Goal: Information Seeking & Learning: Learn about a topic

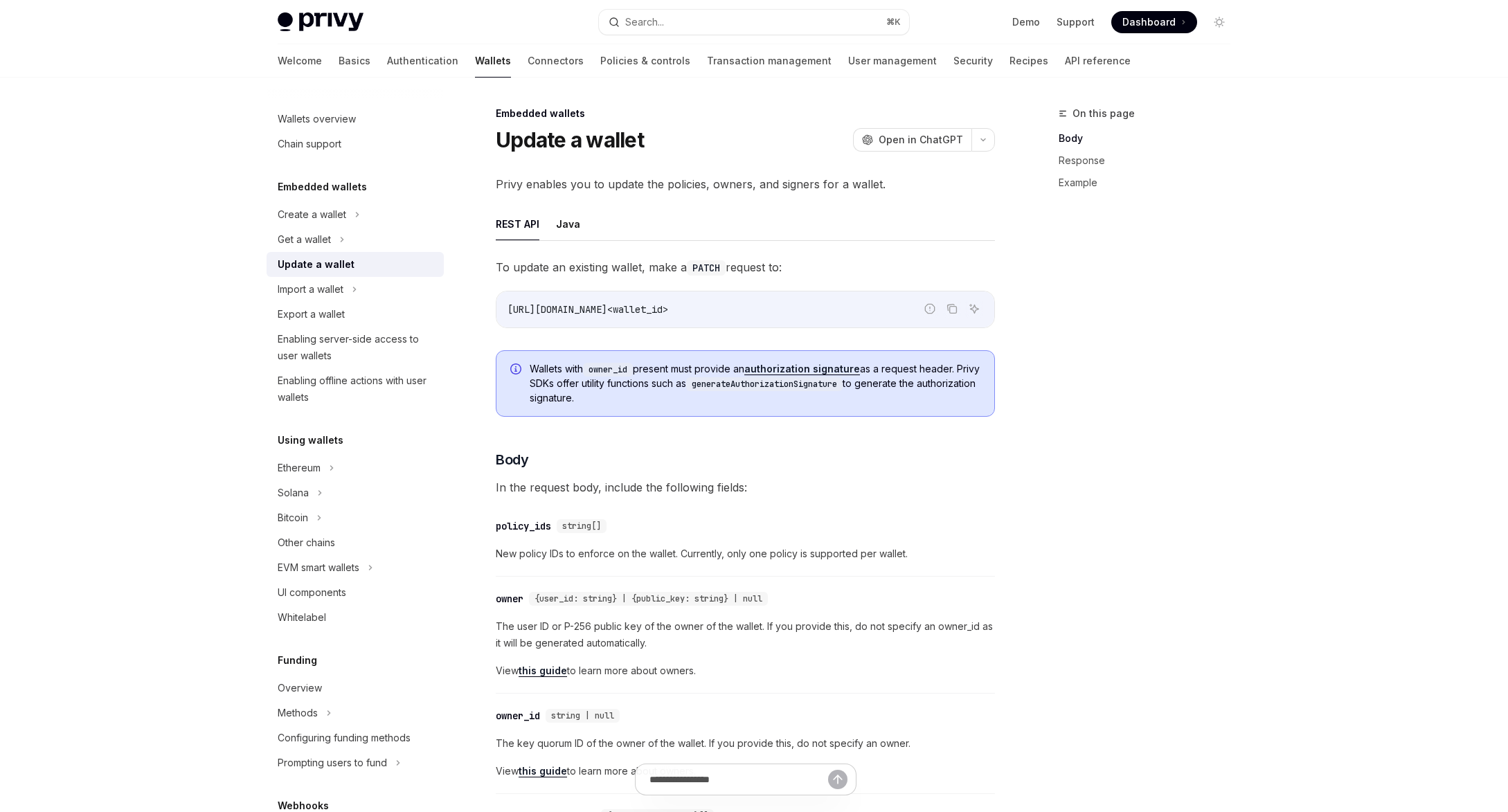
scroll to position [176, 0]
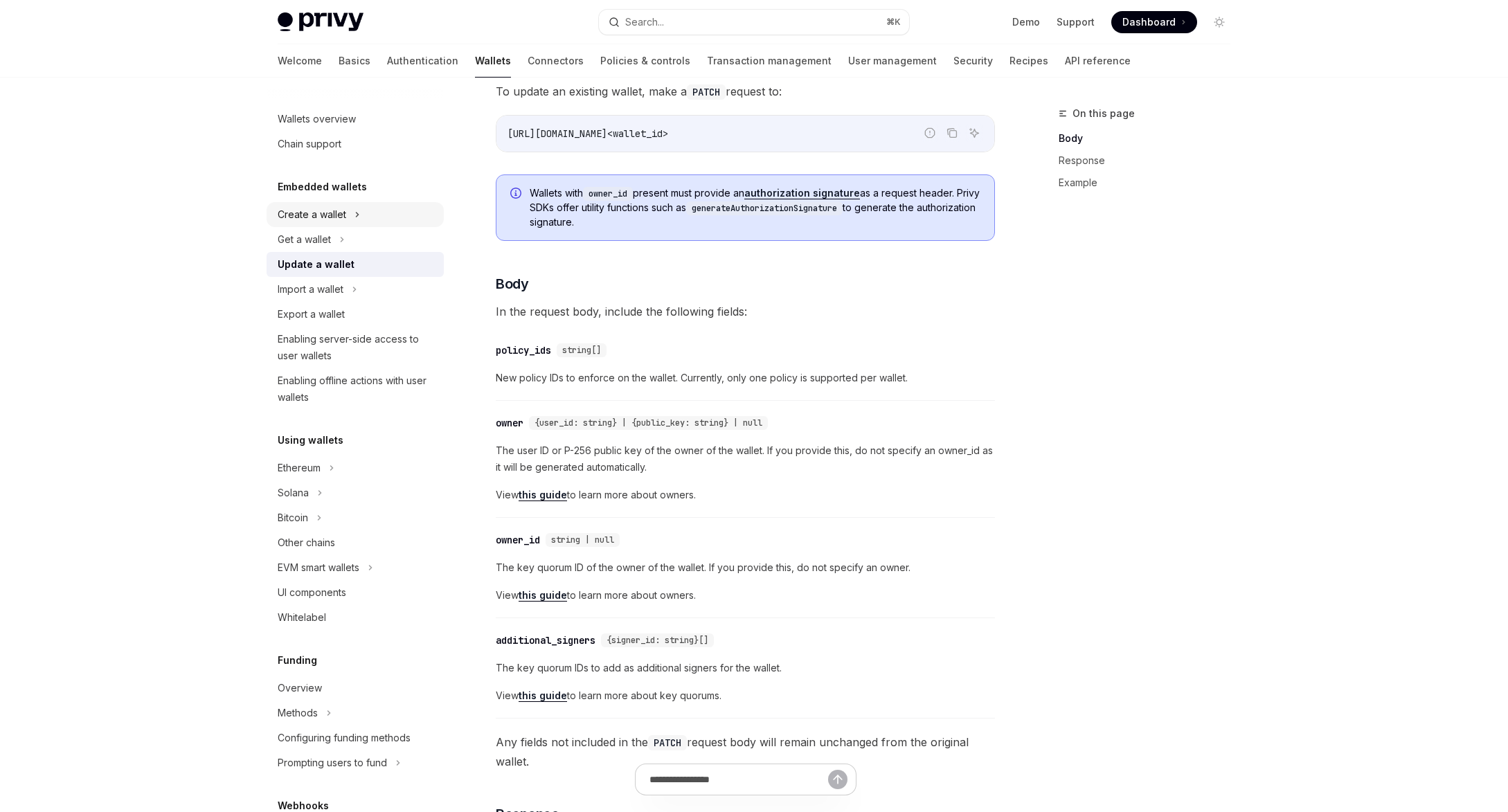
click at [339, 217] on div "Create a wallet" at bounding box center [311, 214] width 69 height 17
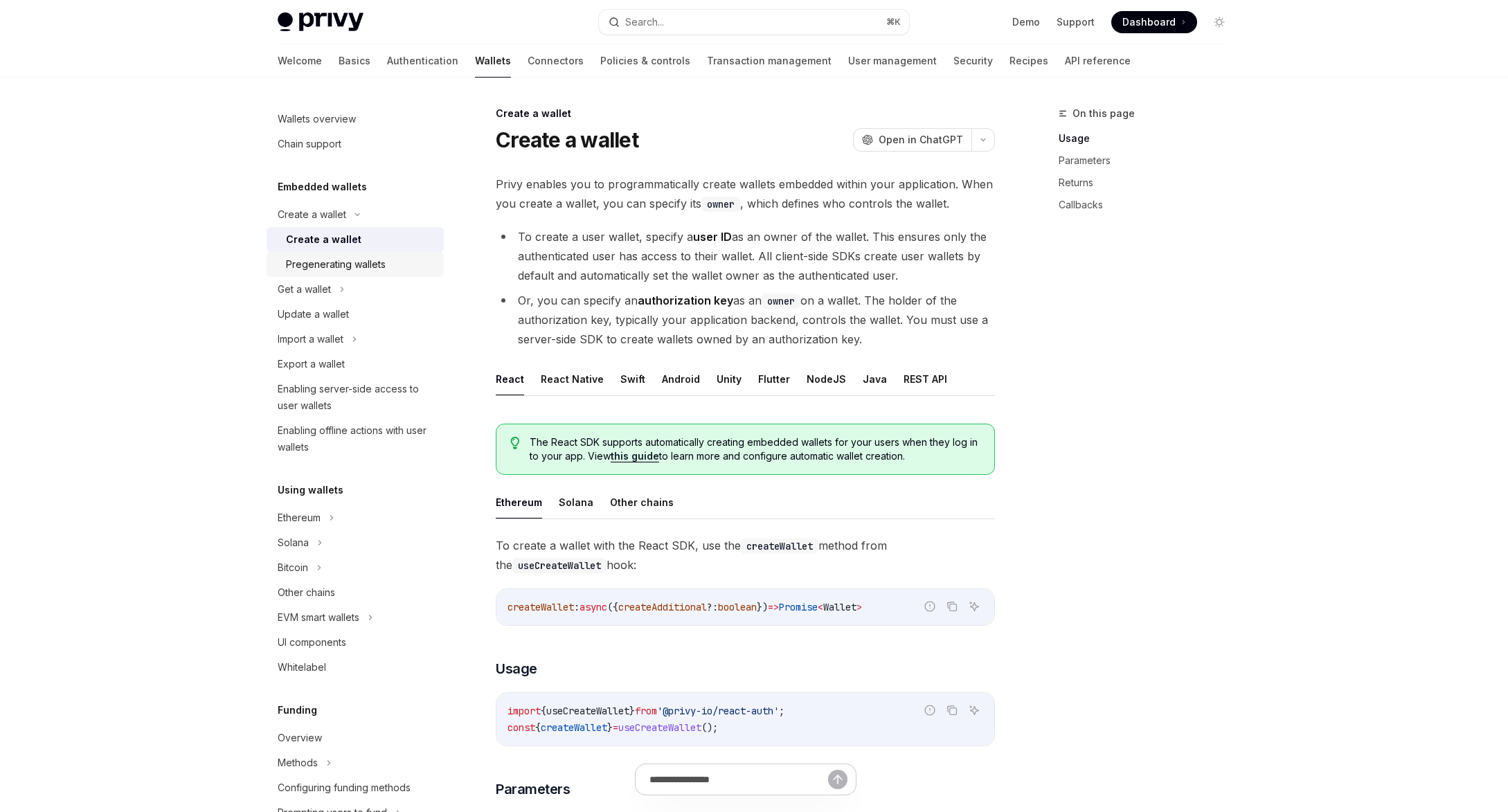
click at [324, 253] on link "Pregenerating wallets" at bounding box center [355, 264] width 178 height 25
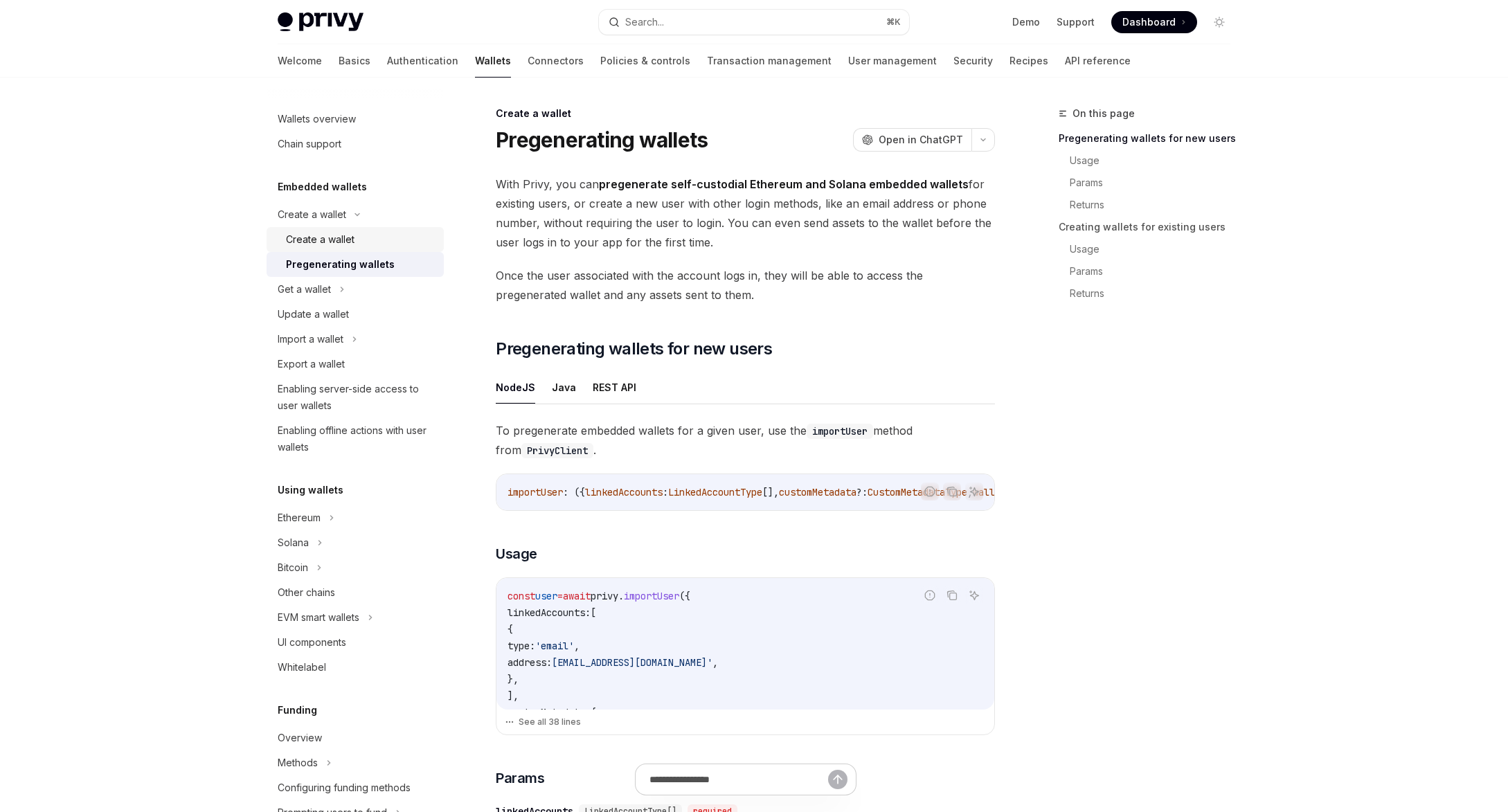
click at [331, 229] on link "Create a wallet" at bounding box center [355, 239] width 178 height 25
type textarea "*"
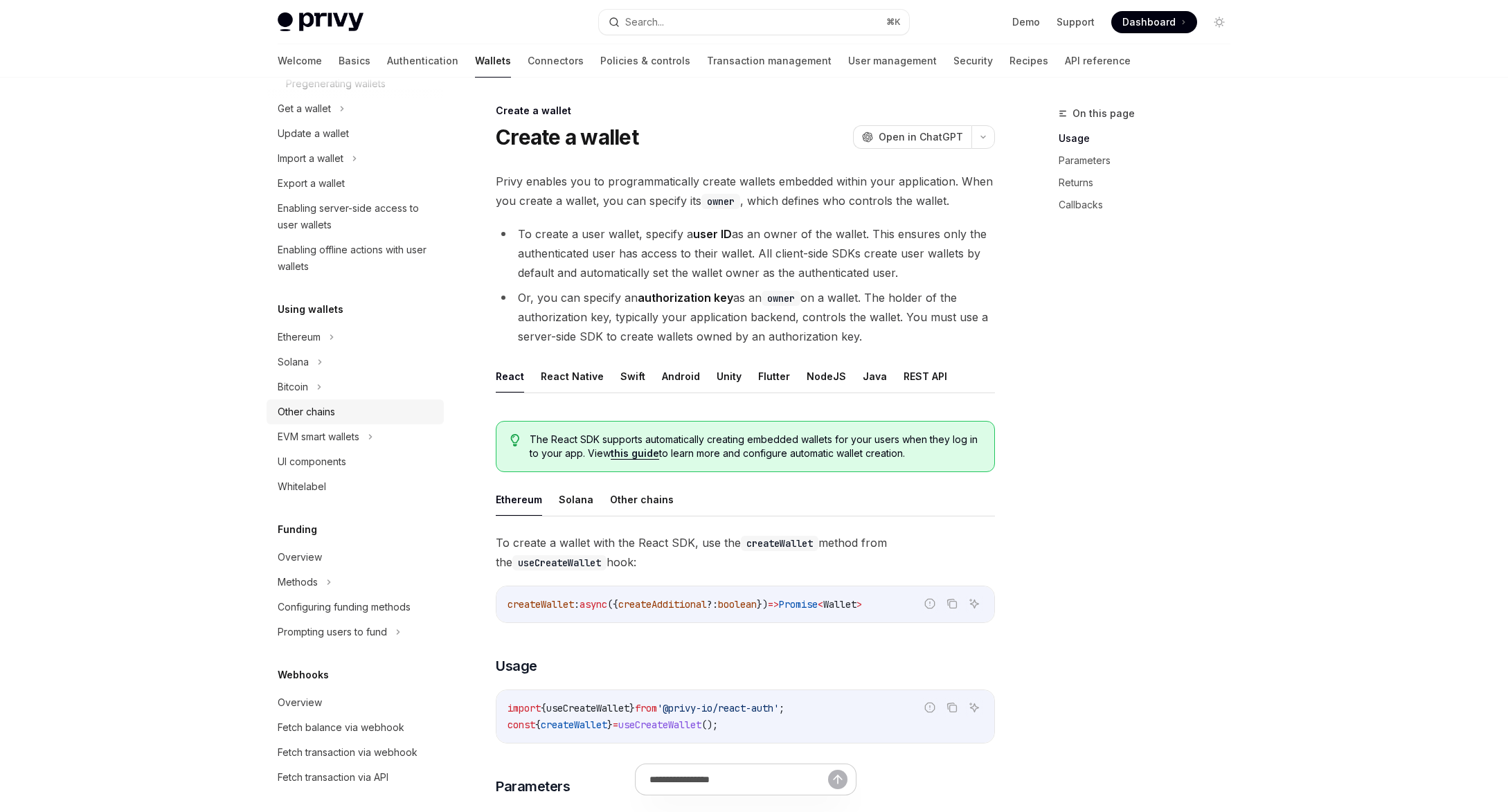
scroll to position [183, 0]
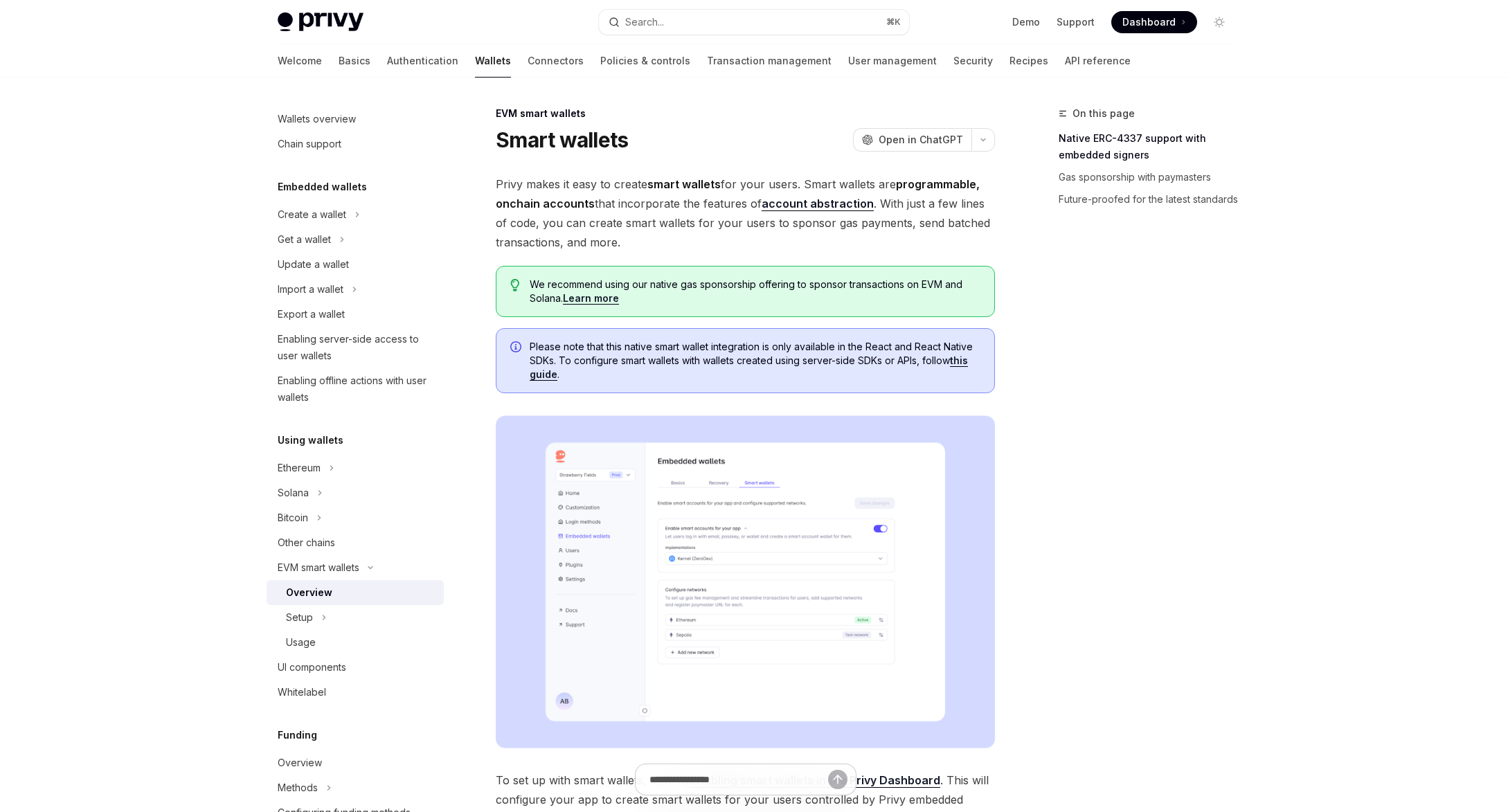
click at [319, 618] on div "Setup" at bounding box center [355, 616] width 178 height 25
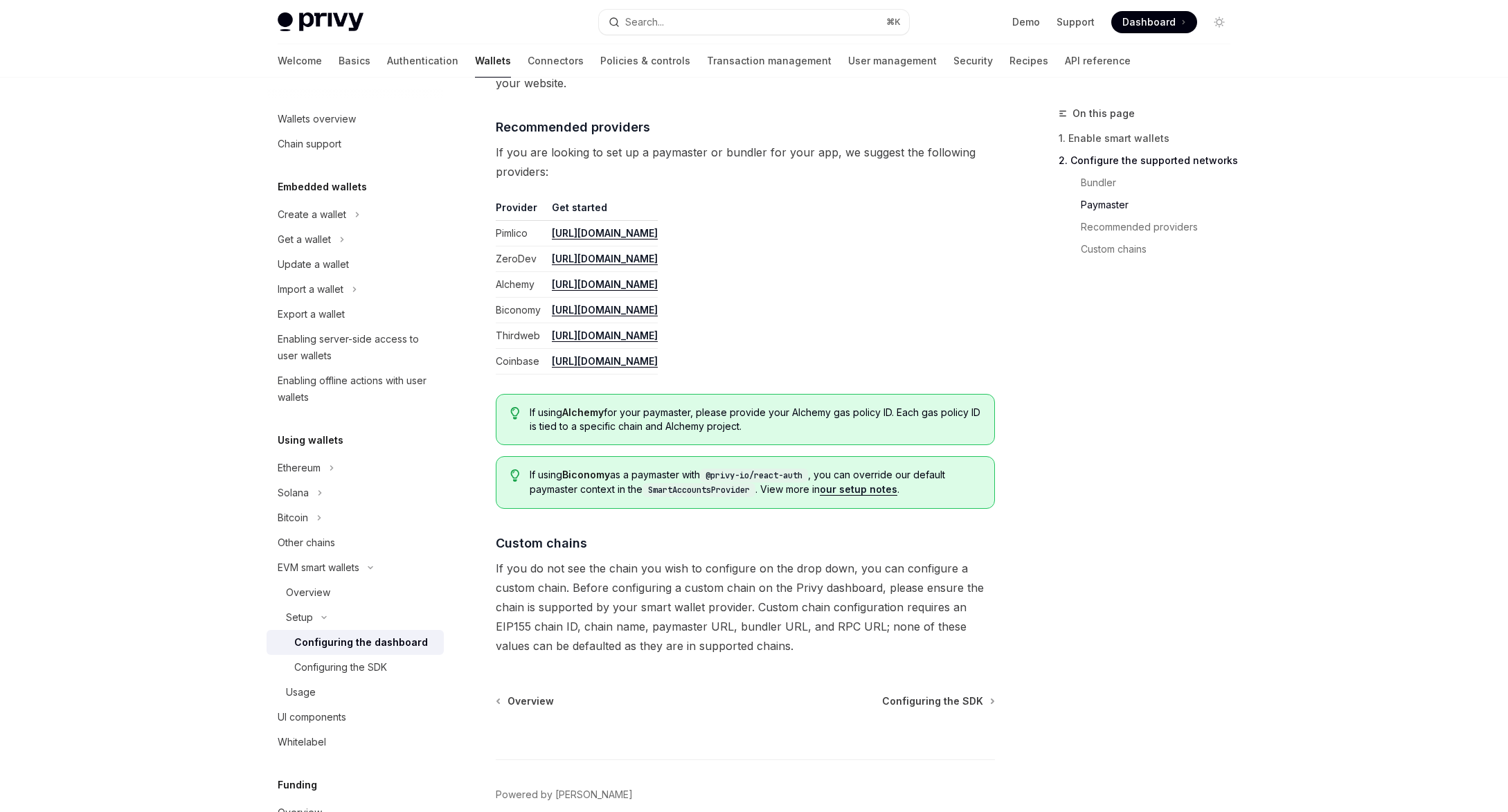
scroll to position [1677, 0]
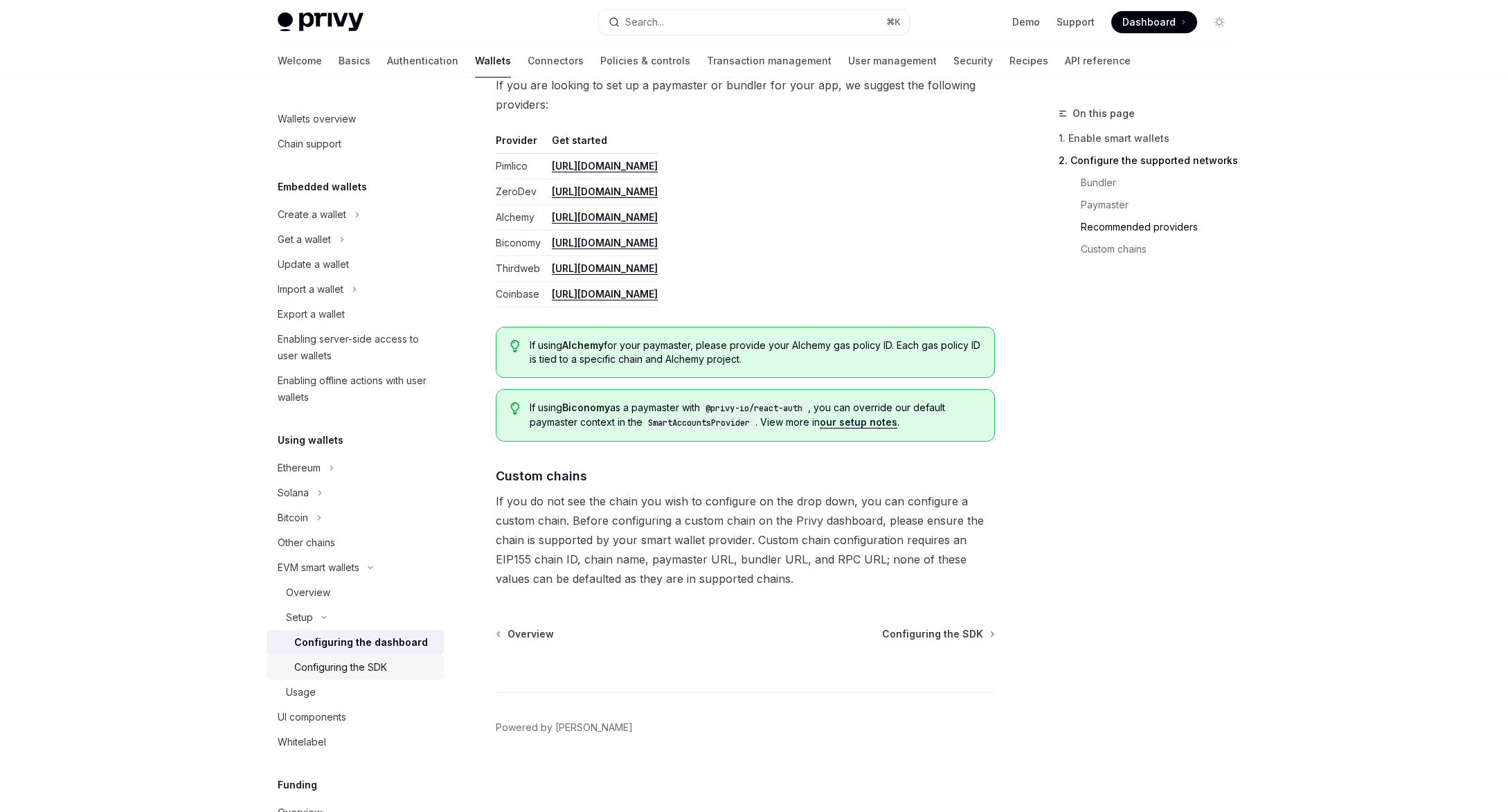
click at [362, 668] on div "Configuring the SDK" at bounding box center [340, 667] width 93 height 17
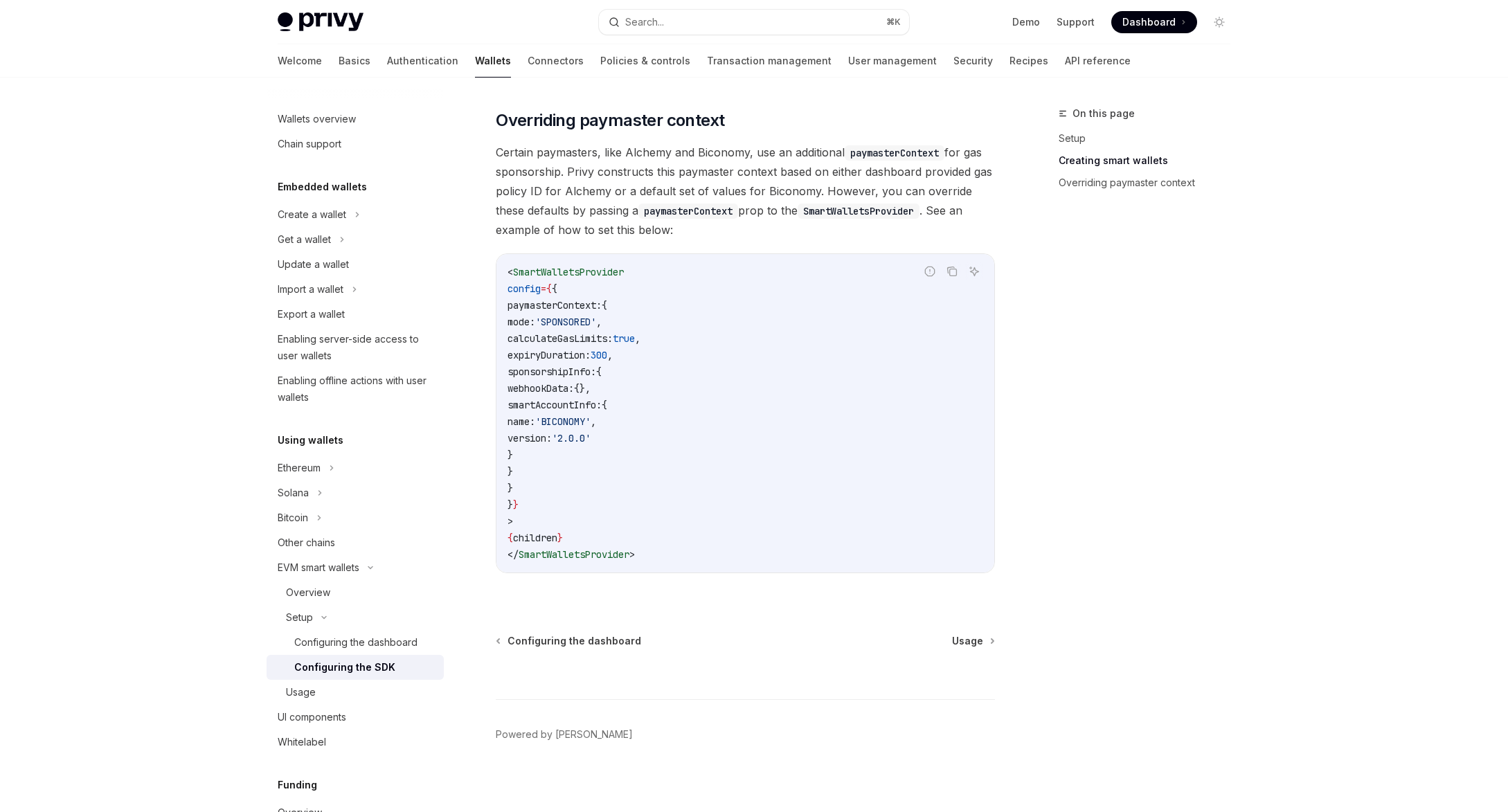
scroll to position [1003, 0]
click at [342, 682] on link "Usage" at bounding box center [355, 691] width 178 height 25
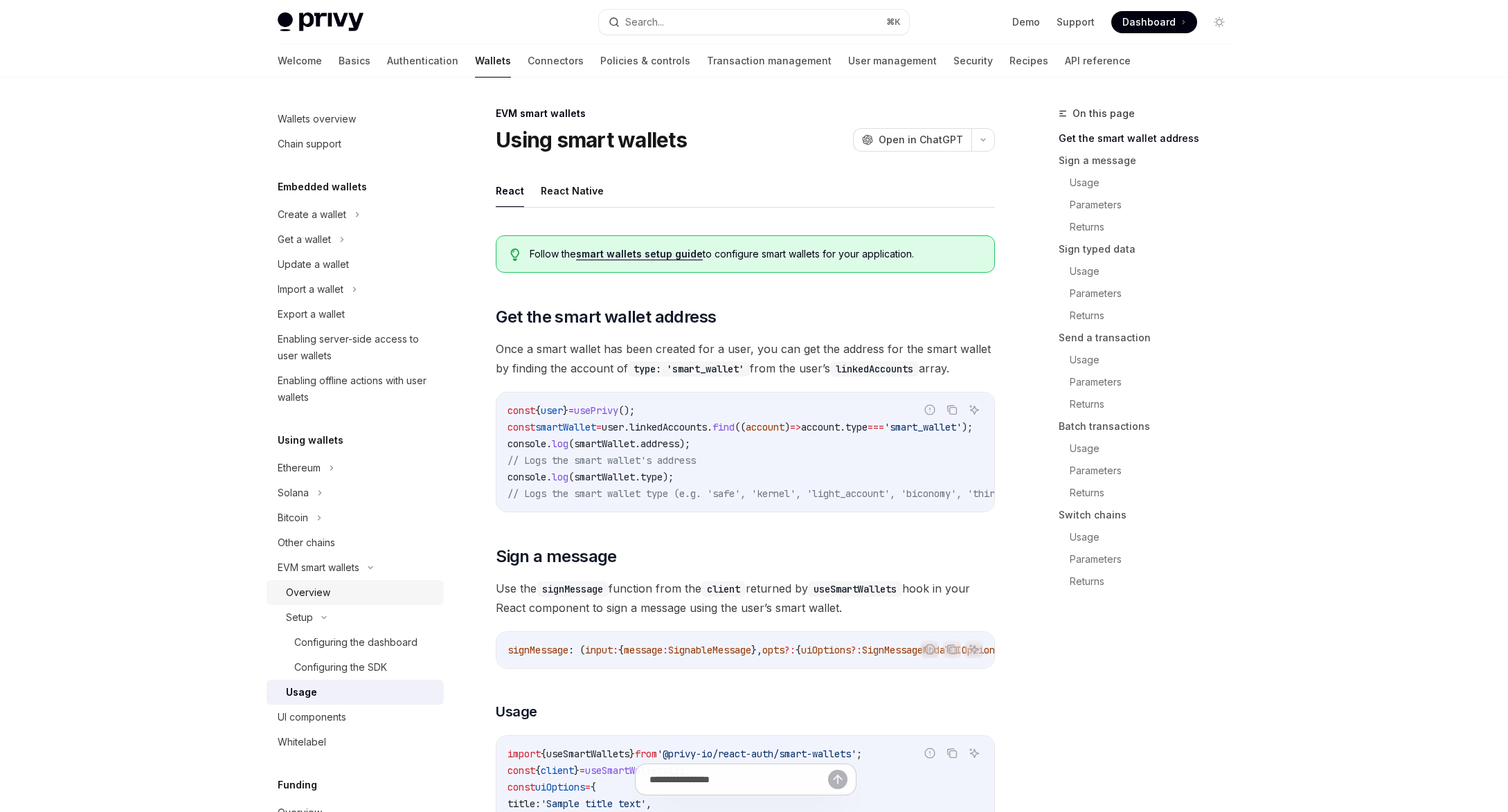
click at [302, 587] on div "Overview" at bounding box center [308, 593] width 44 height 17
type textarea "*"
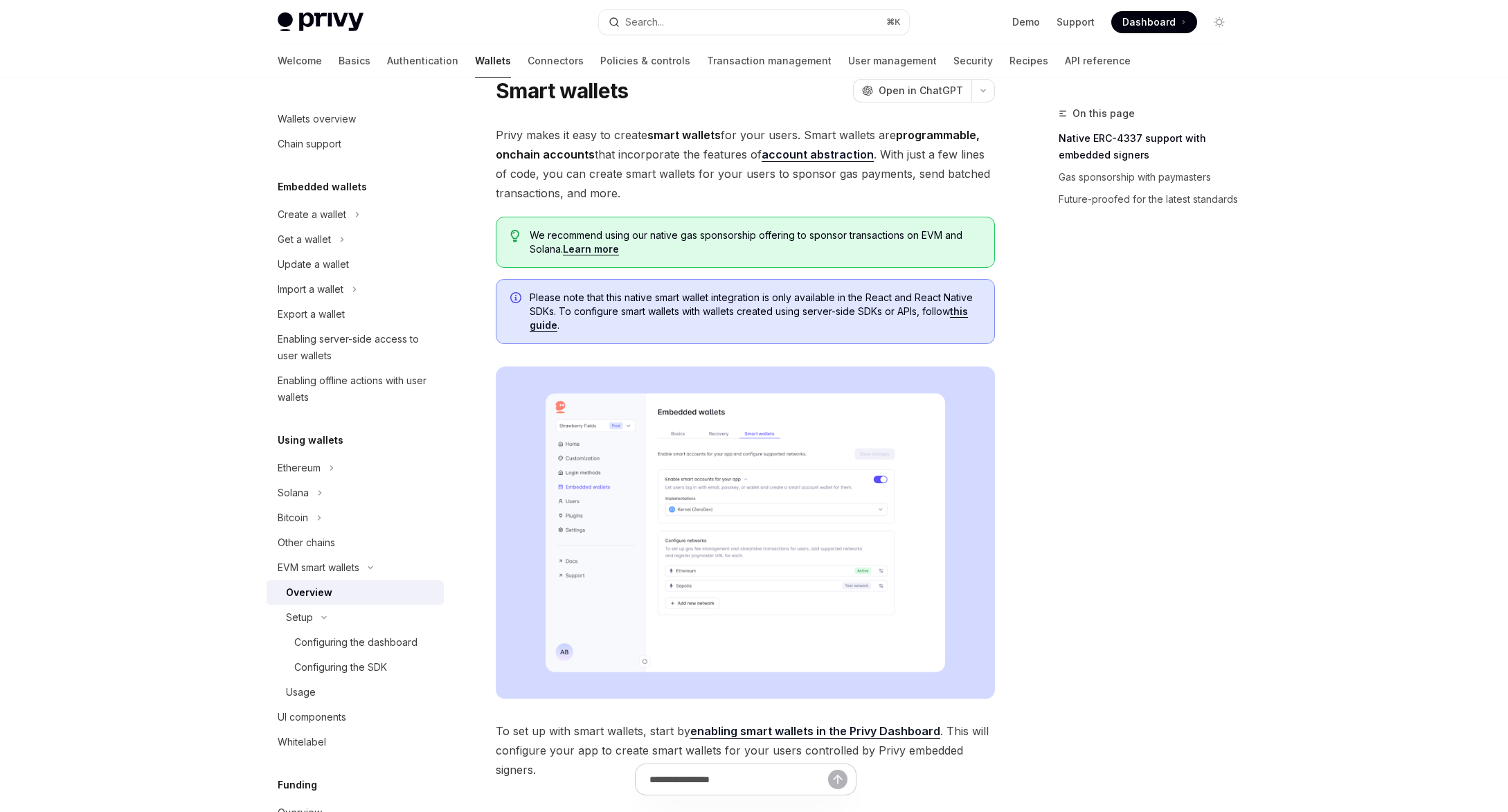
scroll to position [46, 0]
click at [609, 246] on link "Learn more" at bounding box center [591, 251] width 56 height 12
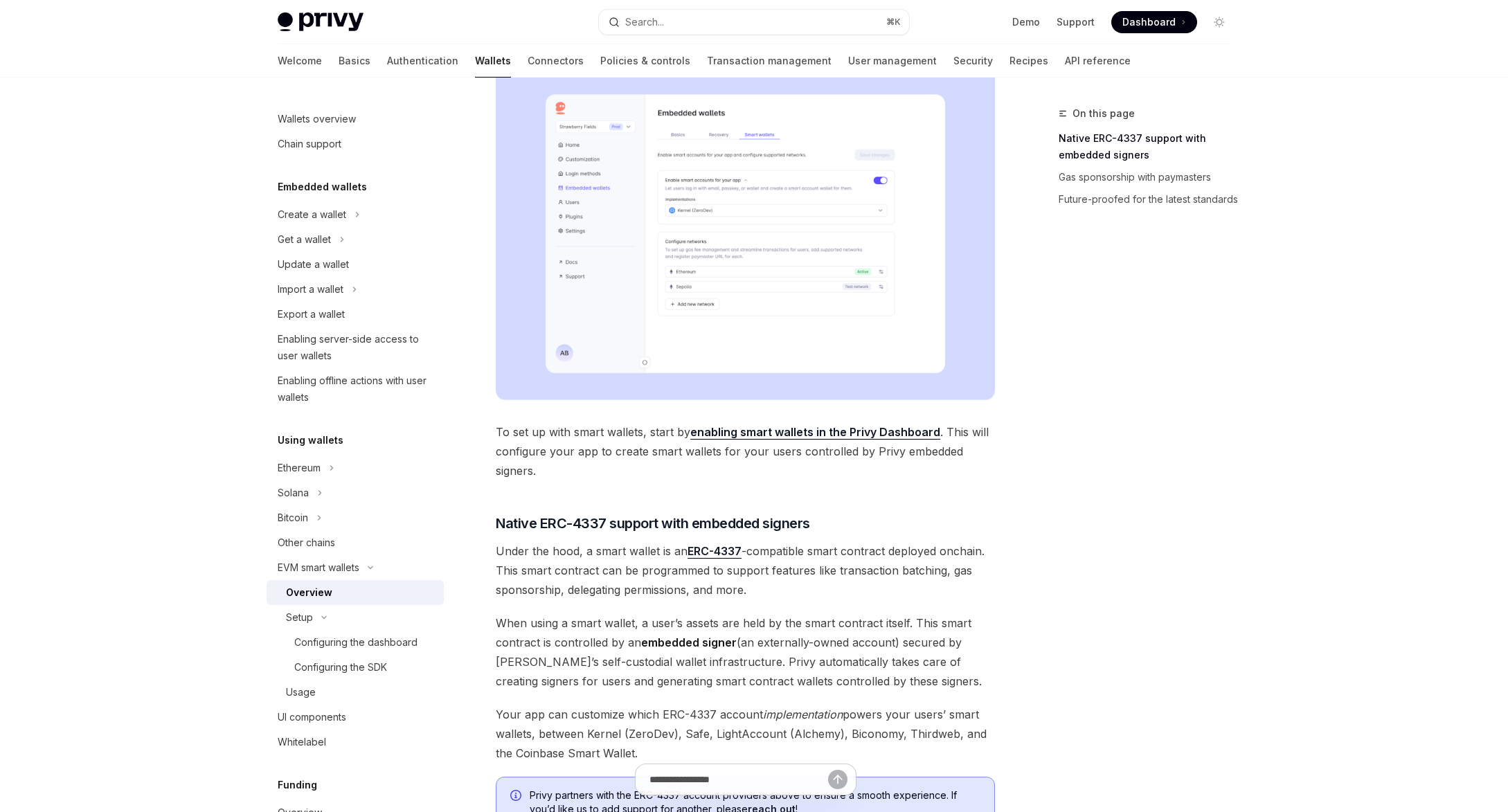
scroll to position [218, 0]
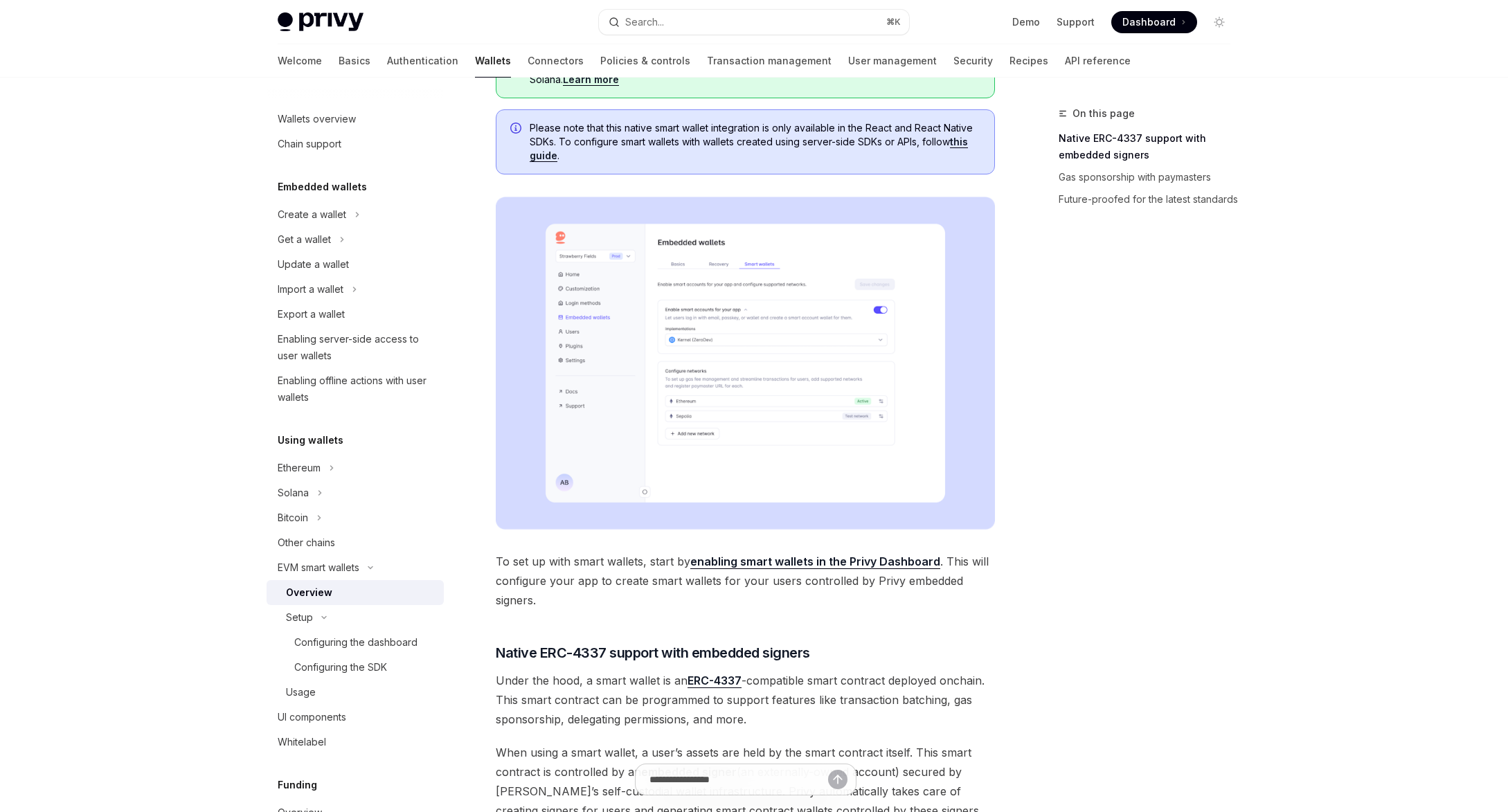
click at [1045, 294] on div "On this page Native ERC-4337 support with embedded signers Gas sponsorship with…" at bounding box center [1136, 458] width 211 height 706
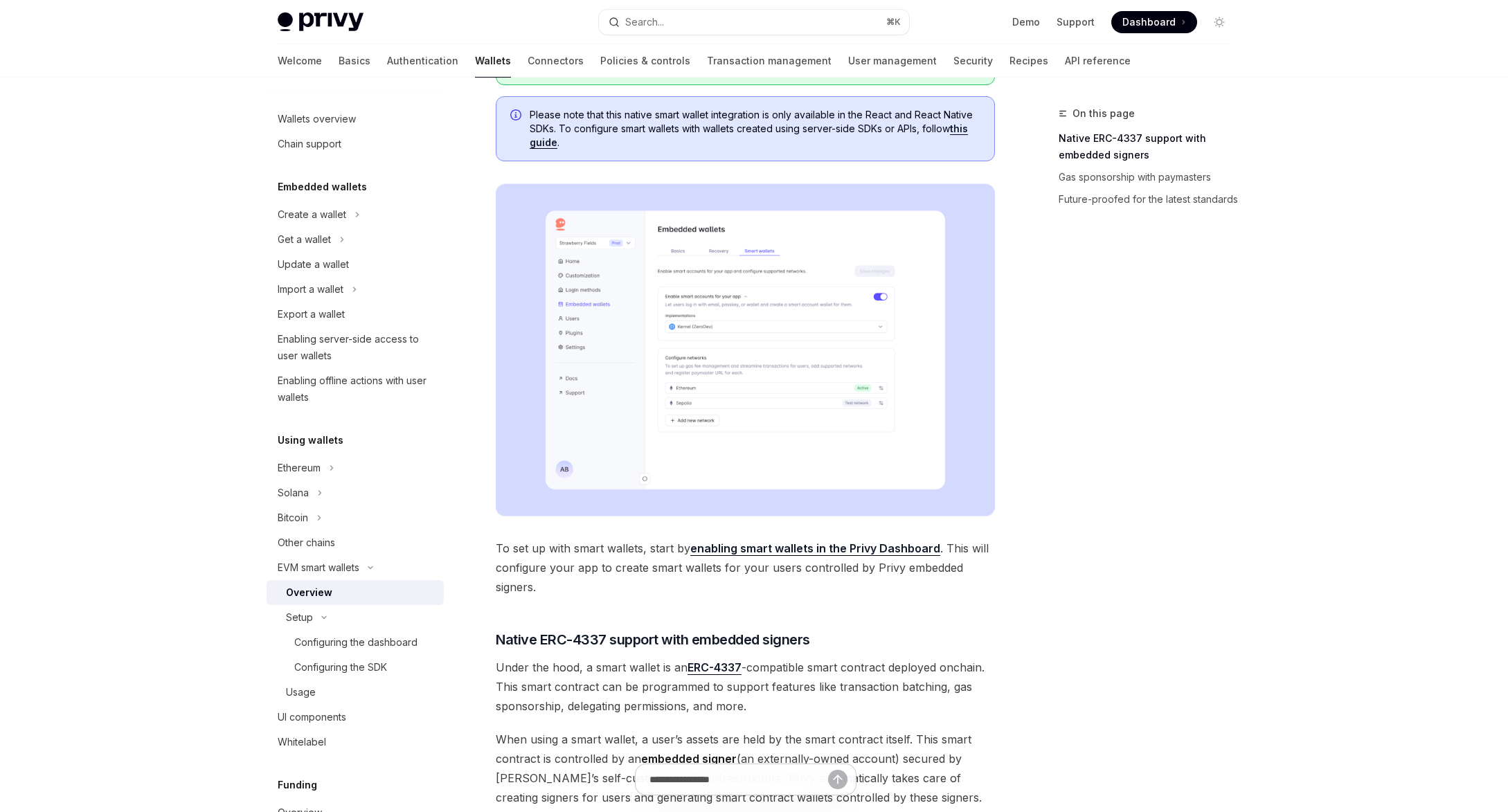
scroll to position [240, 0]
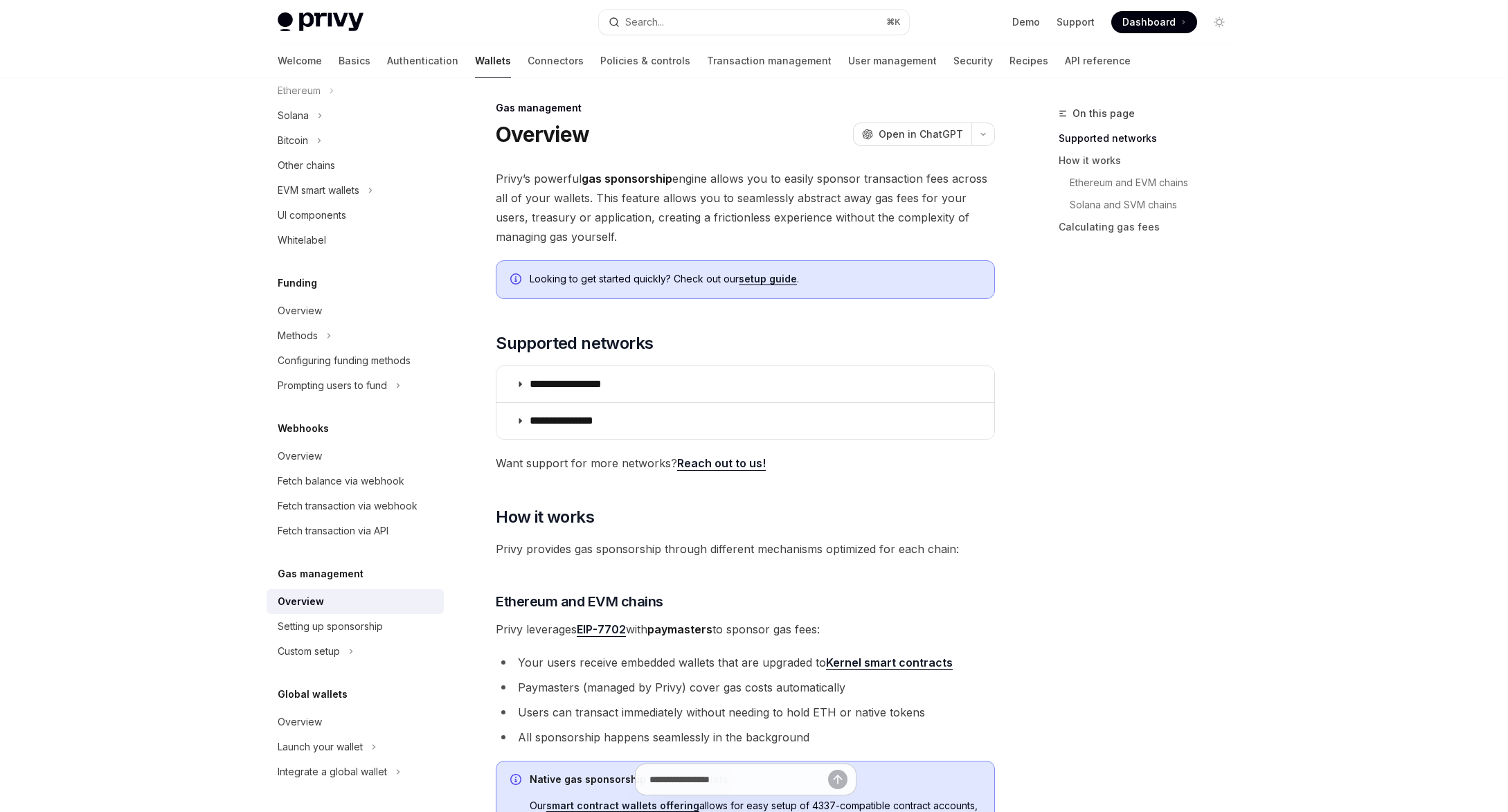
scroll to position [6, 0]
click at [520, 415] on summary "**********" at bounding box center [746, 420] width 498 height 36
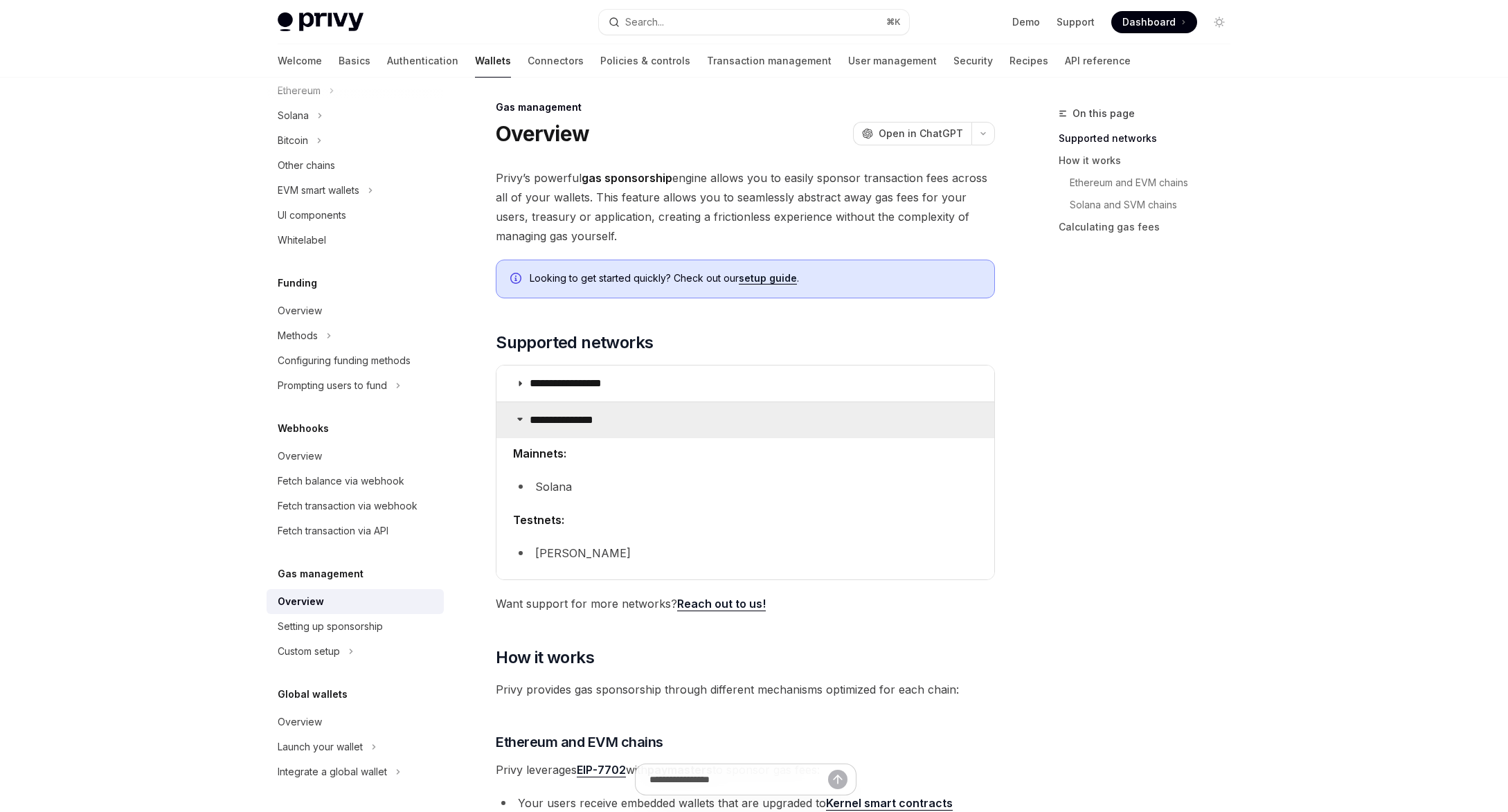
click at [520, 415] on icon at bounding box center [520, 419] width 8 height 8
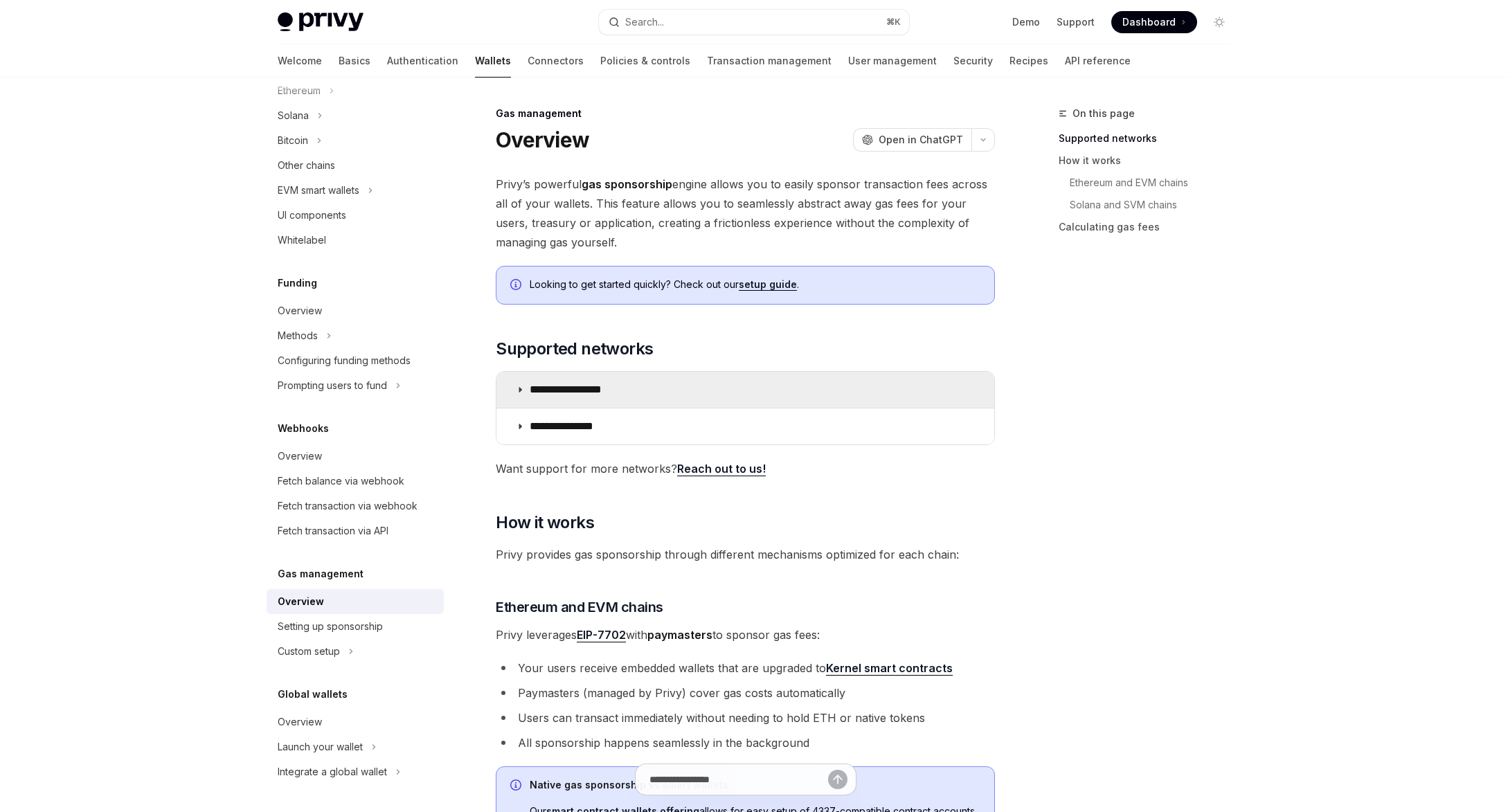
click at [724, 386] on summary "**********" at bounding box center [746, 390] width 498 height 36
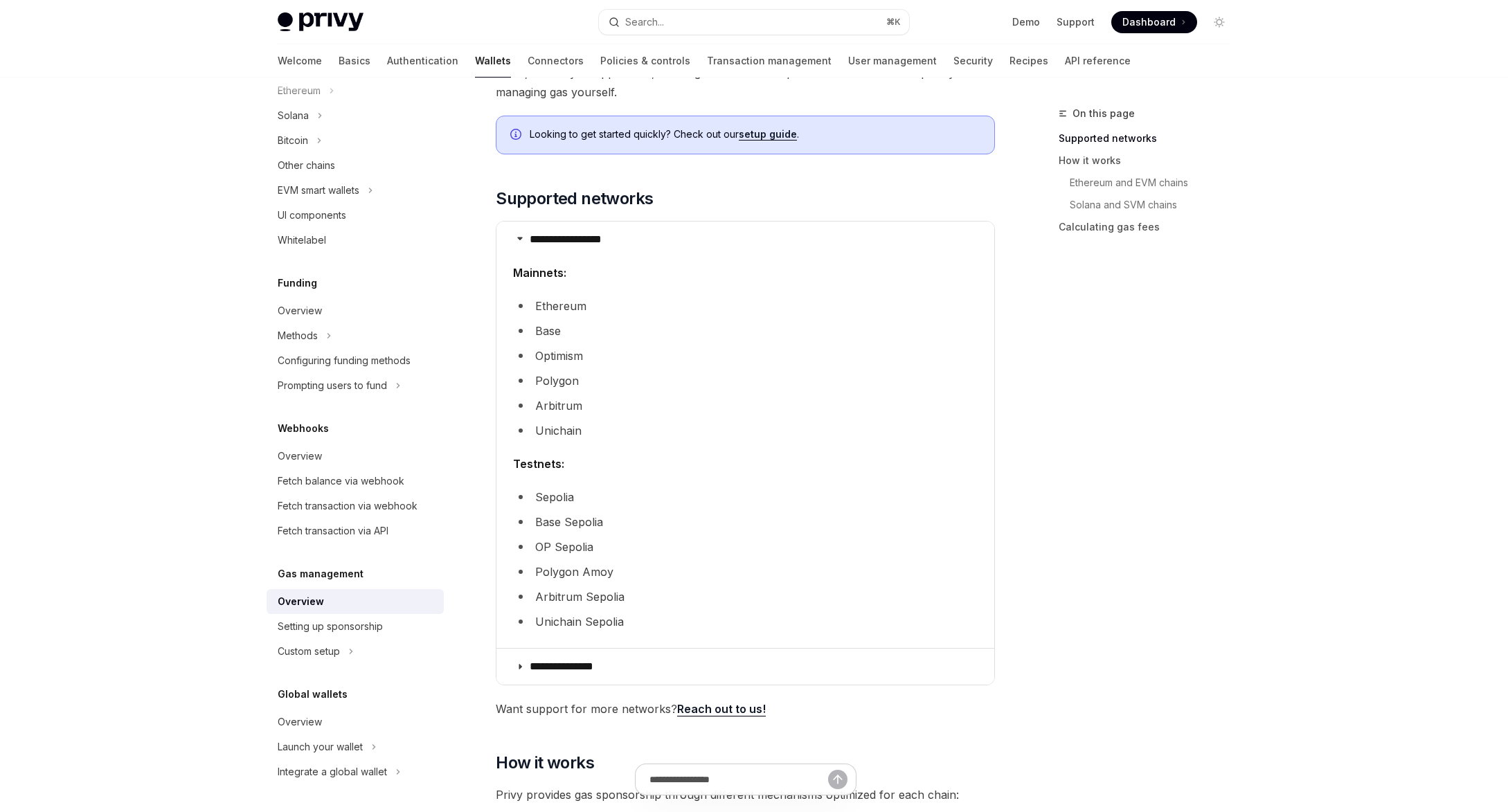
scroll to position [150, 0]
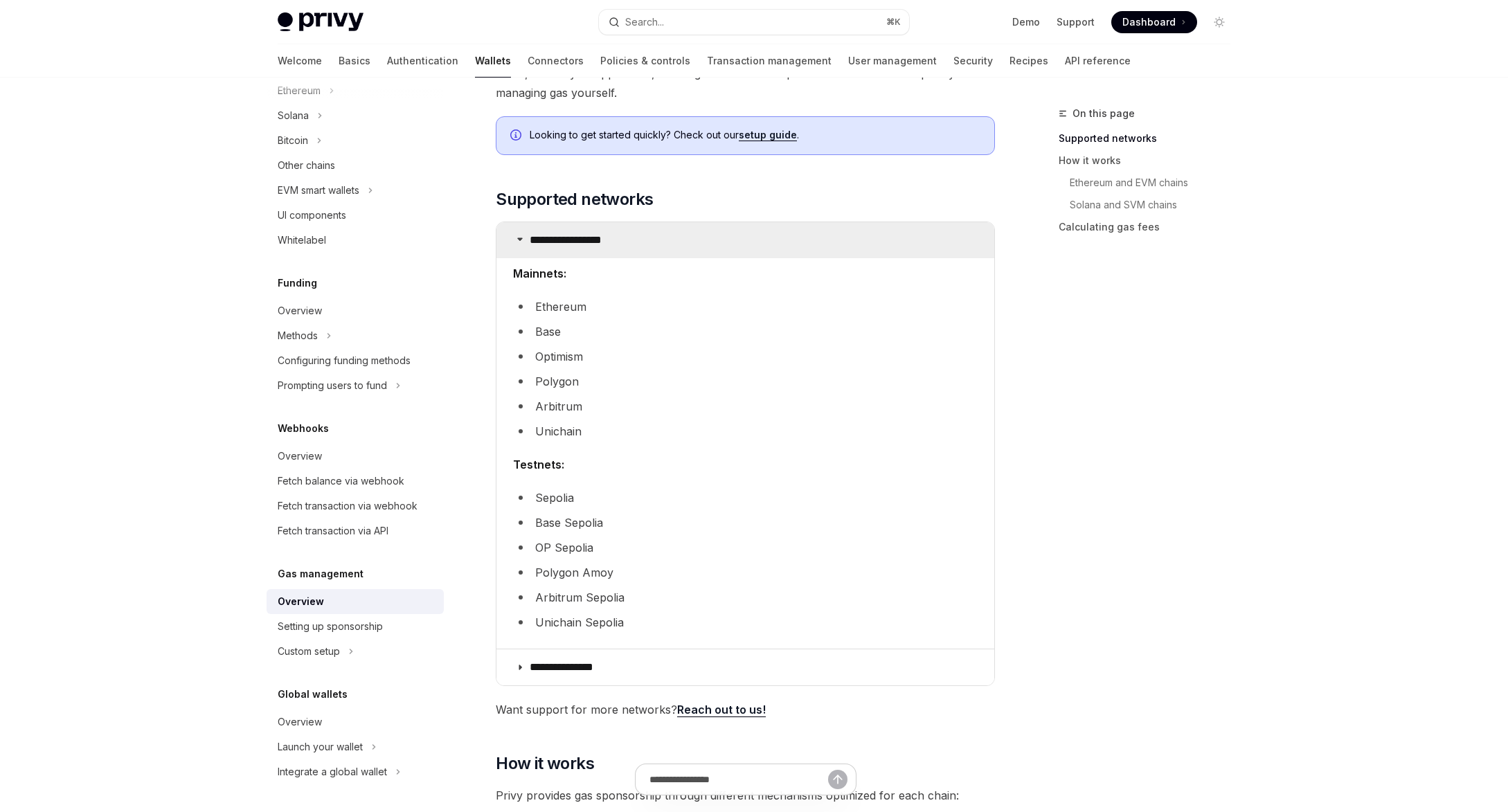
click at [643, 236] on summary "**********" at bounding box center [746, 240] width 498 height 36
